Goal: Information Seeking & Learning: Learn about a topic

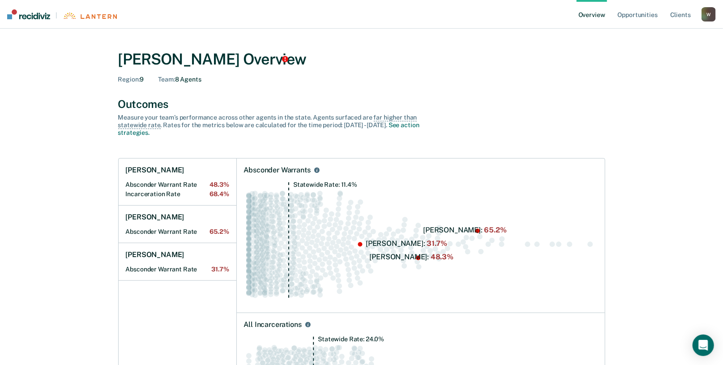
click at [405, 142] on div "Outcomes Measure your team’s performance across other agent s in the state. Age…" at bounding box center [361, 283] width 487 height 371
click at [457, 145] on div "Outcomes Measure your team’s performance across other agent s in the state. Age…" at bounding box center [361, 283] width 487 height 371
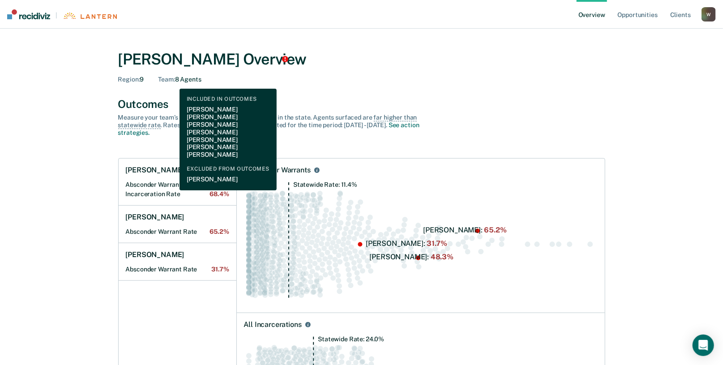
click at [173, 82] on span "Team :" at bounding box center [166, 79] width 17 height 7
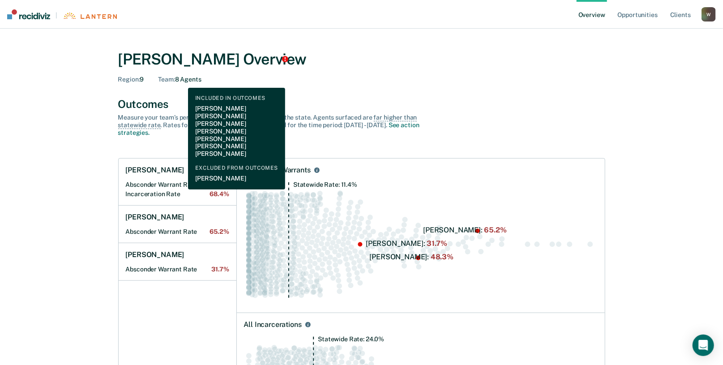
click at [181, 81] on div "Team : 8 Agents" at bounding box center [179, 80] width 43 height 8
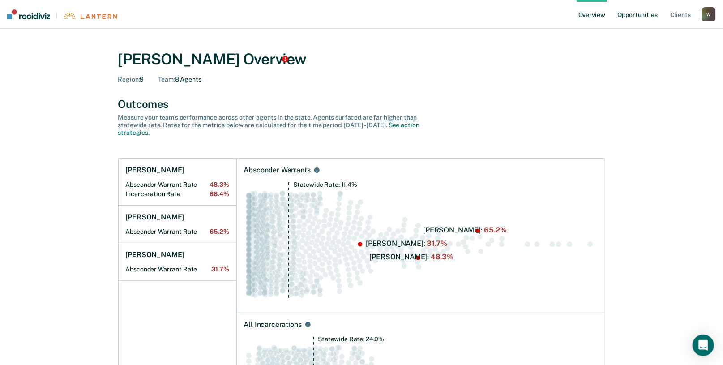
click at [640, 13] on link "Opportunities" at bounding box center [637, 14] width 43 height 29
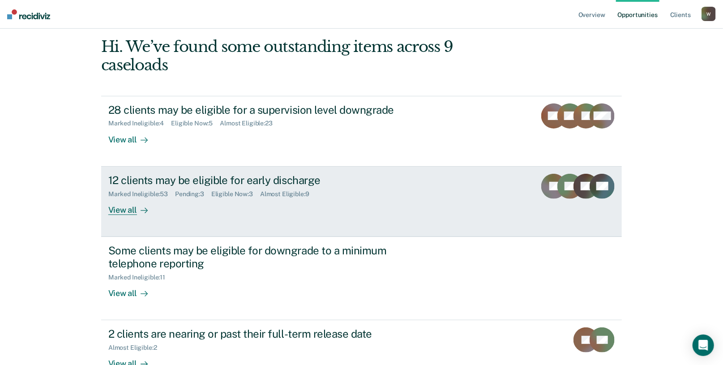
scroll to position [134, 0]
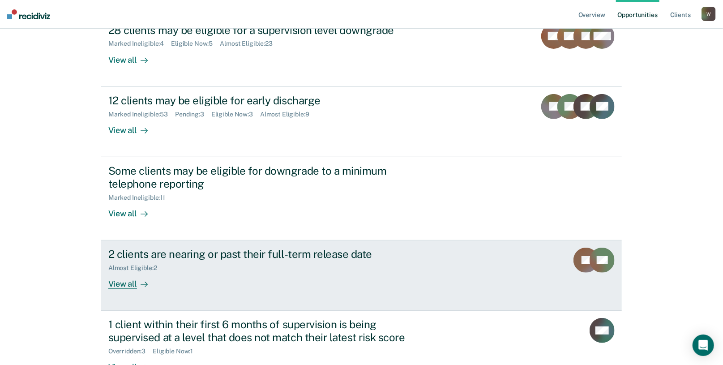
click at [123, 290] on link "2 clients are nearing or past their full-term release date Almost Eligible : 2 …" at bounding box center [361, 276] width 521 height 70
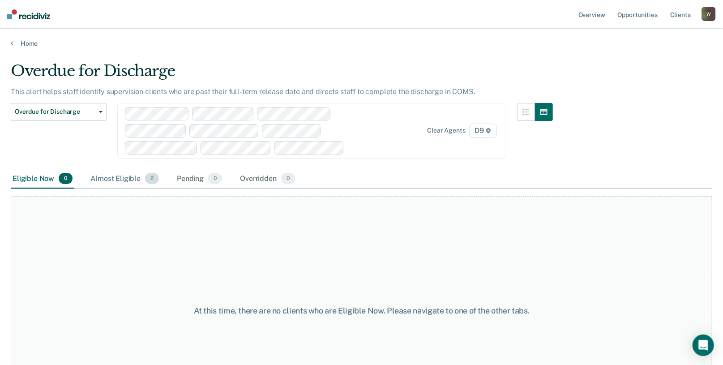
click at [106, 177] on div "Almost Eligible 2" at bounding box center [125, 179] width 72 height 20
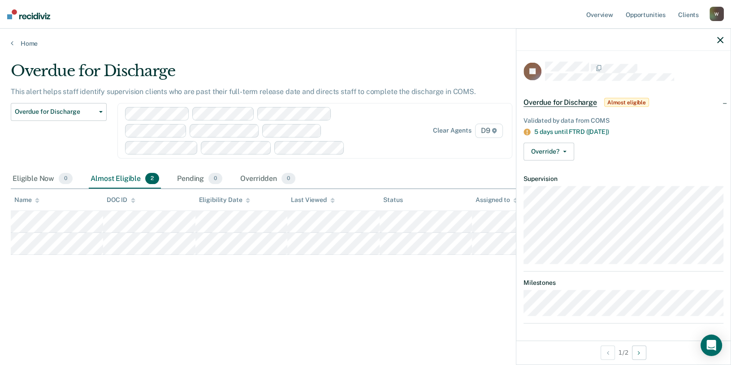
click at [722, 40] on icon "button" at bounding box center [720, 40] width 6 height 6
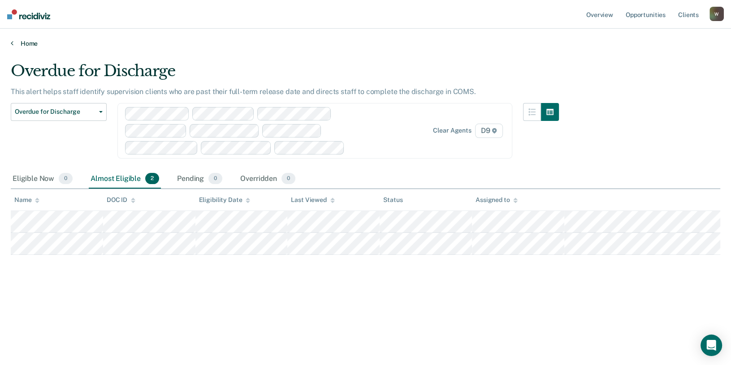
click at [17, 45] on link "Home" at bounding box center [365, 43] width 709 height 8
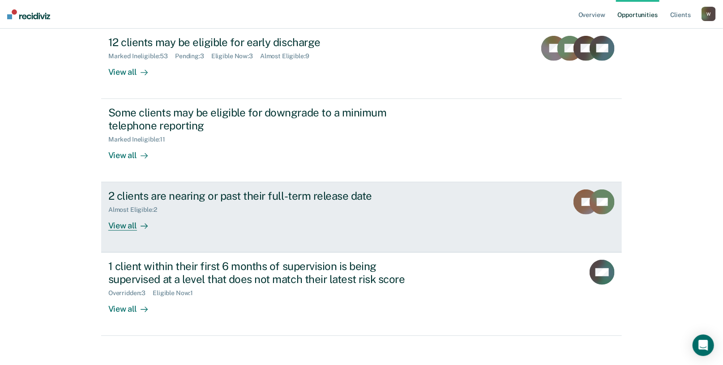
scroll to position [198, 0]
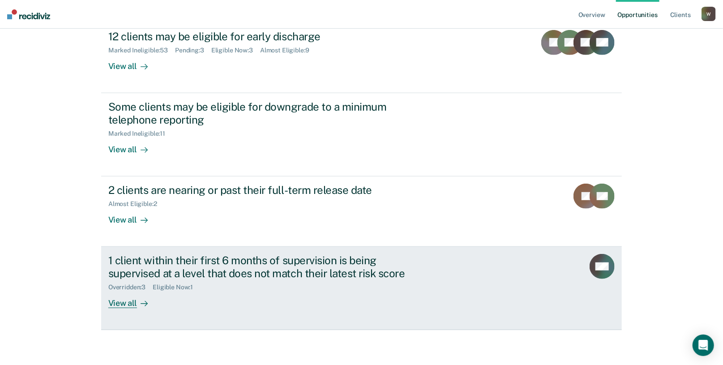
click at [116, 301] on div "View all" at bounding box center [133, 299] width 50 height 17
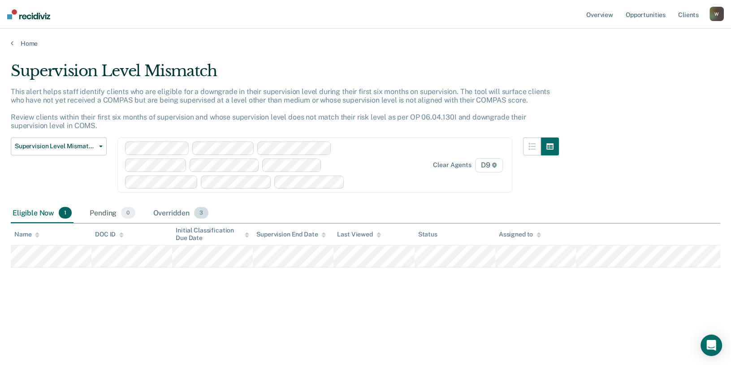
click at [164, 214] on div "Overridden 3" at bounding box center [180, 213] width 59 height 20
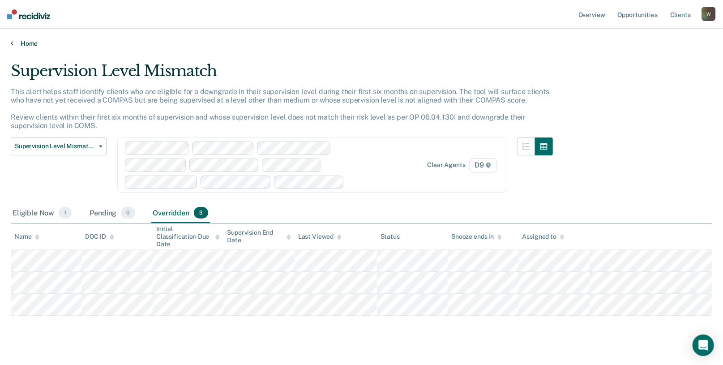
click at [22, 44] on link "Home" at bounding box center [362, 43] width 702 height 8
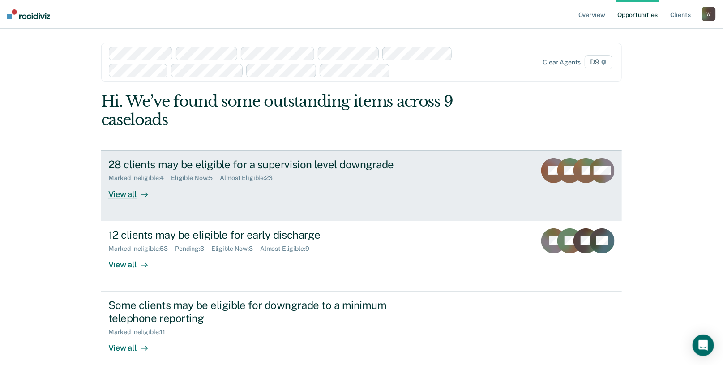
click at [127, 193] on div "View all" at bounding box center [133, 190] width 50 height 17
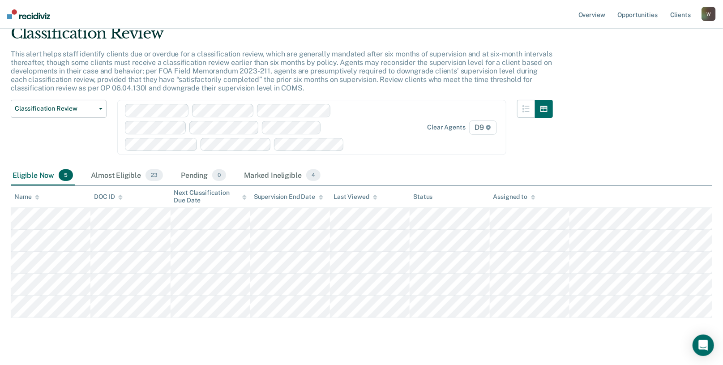
scroll to position [53, 0]
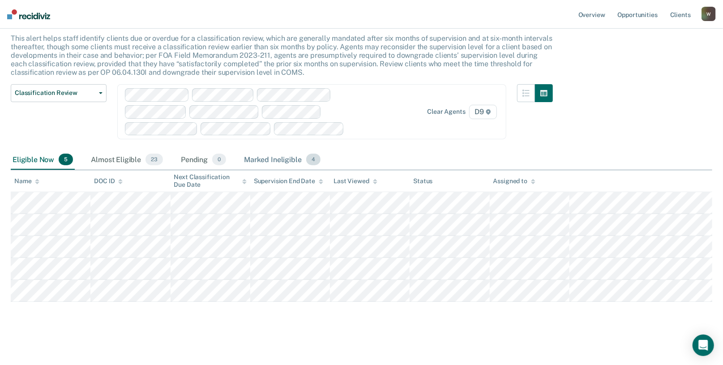
click at [263, 159] on div "Marked Ineligible 4" at bounding box center [282, 160] width 80 height 20
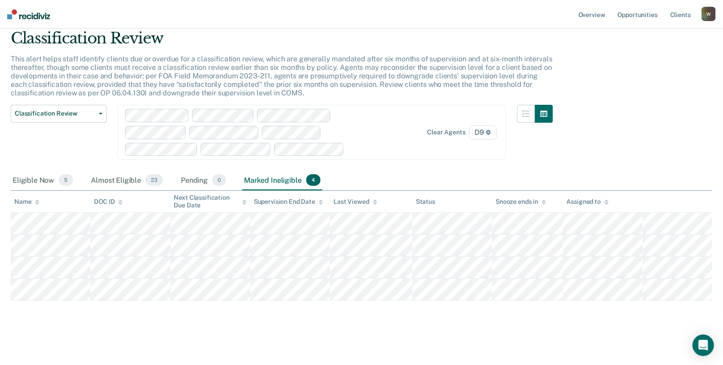
scroll to position [31, 0]
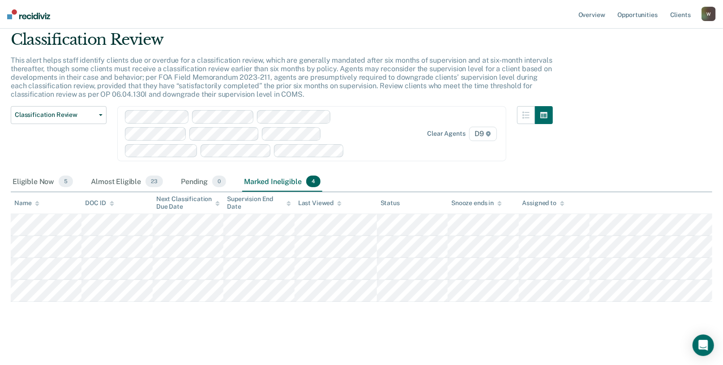
click at [66, 146] on div "Classification Review Classification Review Early Discharge Minimum Telephone R…" at bounding box center [59, 139] width 96 height 66
click at [596, 19] on link "Overview" at bounding box center [592, 14] width 30 height 29
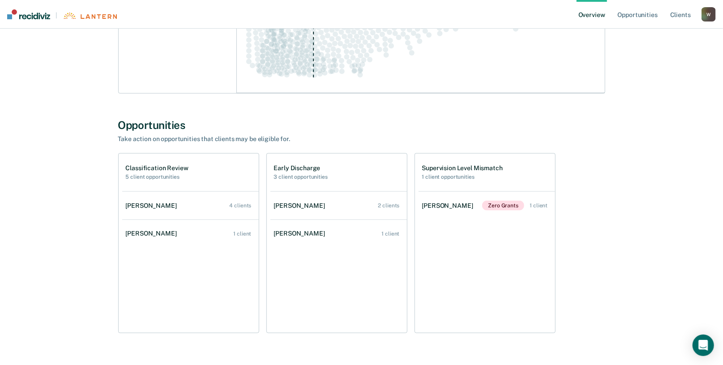
scroll to position [396, 0]
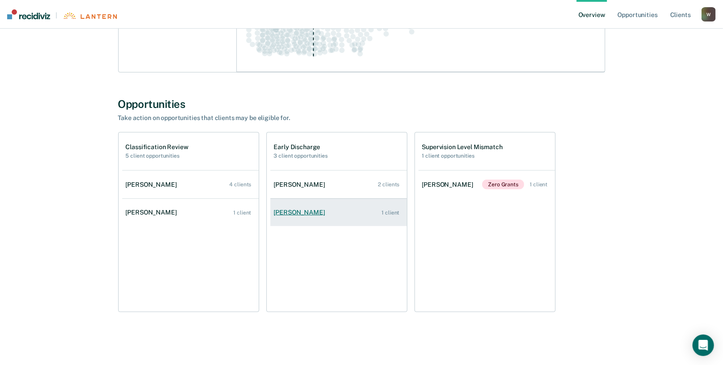
click at [293, 209] on div "[PERSON_NAME]" at bounding box center [301, 213] width 55 height 8
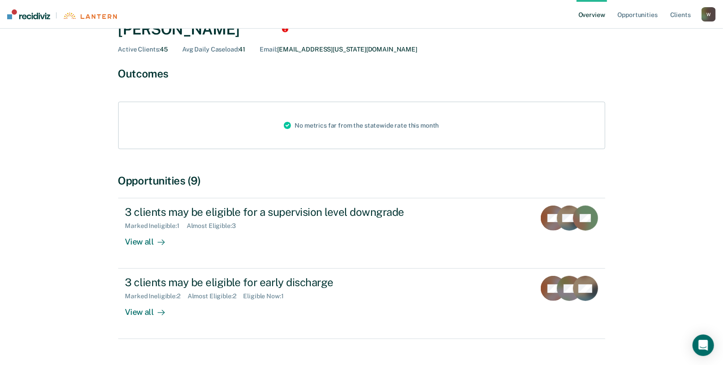
scroll to position [65, 0]
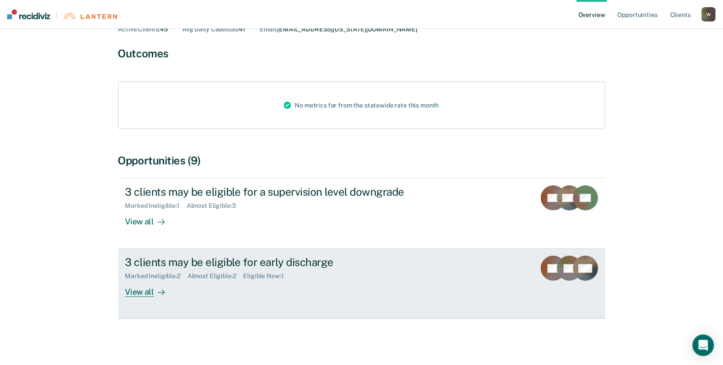
click at [129, 296] on div "View all" at bounding box center [150, 288] width 50 height 17
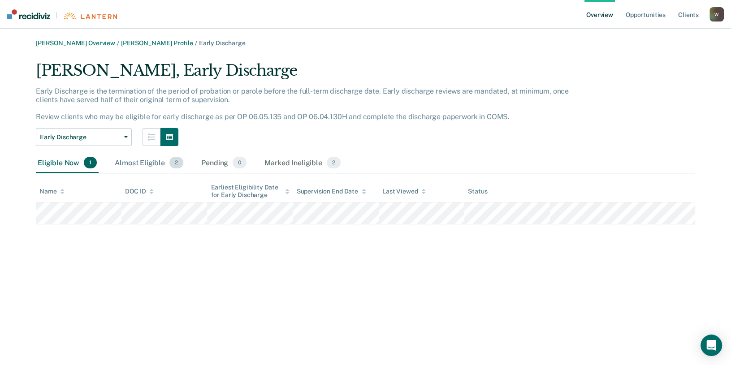
click at [134, 164] on div "Almost Eligible 2" at bounding box center [149, 163] width 72 height 20
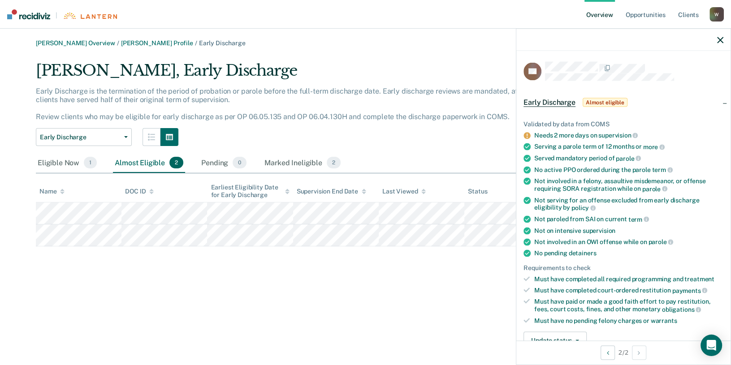
click at [310, 267] on div "[PERSON_NAME] Overview / [PERSON_NAME] Profile / Early Discharge [PERSON_NAME],…" at bounding box center [365, 187] width 709 height 297
click at [661, 138] on ul "Validated by data from COMS Needs 29 more days on supervision Serving a parole …" at bounding box center [623, 222] width 200 height 204
click at [602, 99] on span "Almost eligible" at bounding box center [604, 102] width 45 height 9
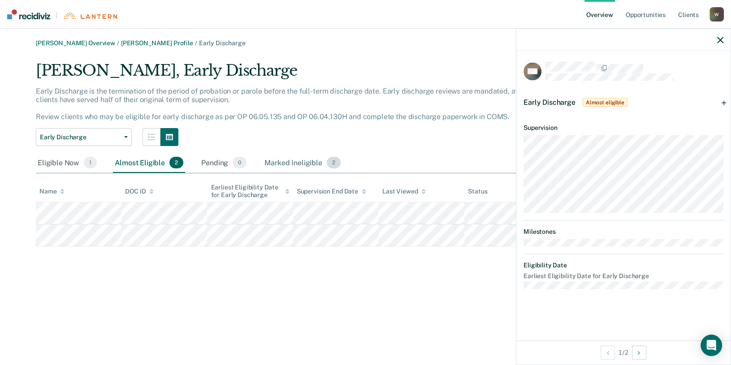
click at [322, 162] on div "Marked Ineligible 2" at bounding box center [302, 163] width 80 height 20
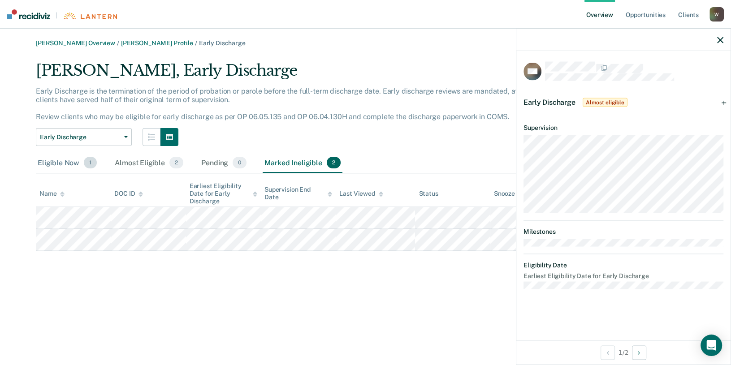
click at [55, 162] on div "Eligible Now 1" at bounding box center [67, 163] width 63 height 20
